Goal: Transaction & Acquisition: Purchase product/service

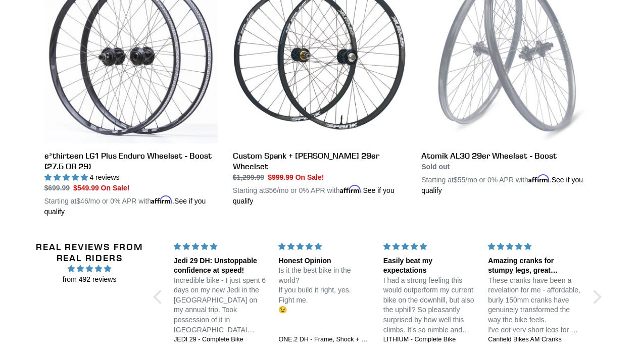
scroll to position [323, 0]
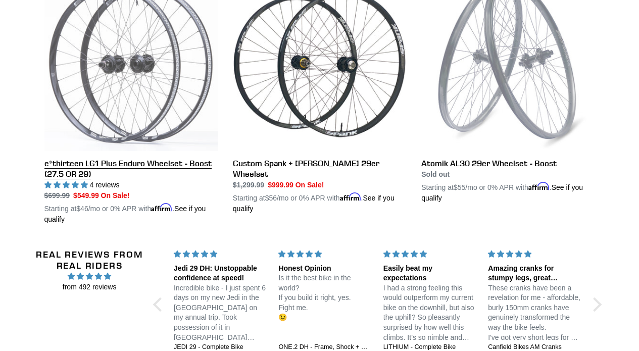
click at [163, 166] on link "e*thirteen LG1 Plus Enduro Wheelset - Boost (27.5 OR 29)" at bounding box center [130, 101] width 173 height 247
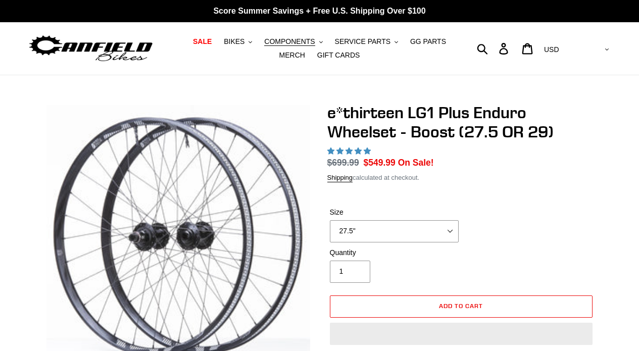
select select "highest-rating"
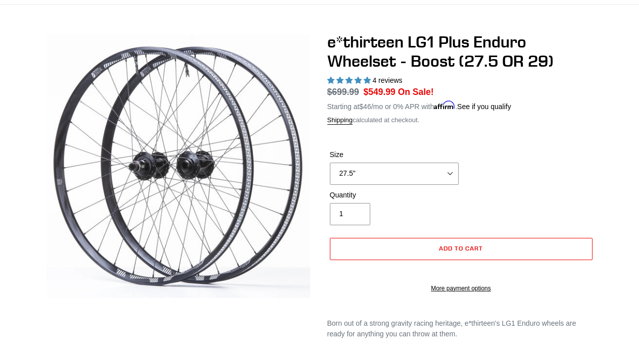
scroll to position [73, 0]
